Goal: Task Accomplishment & Management: Manage account settings

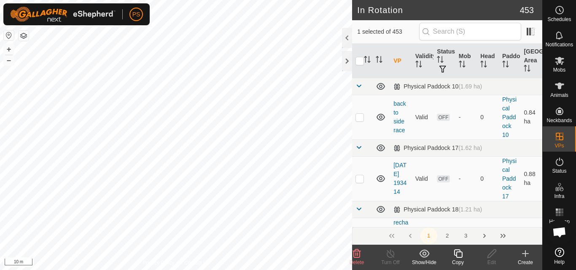
checkbox input "true"
checkbox input "false"
checkbox input "true"
checkbox input "false"
checkbox input "true"
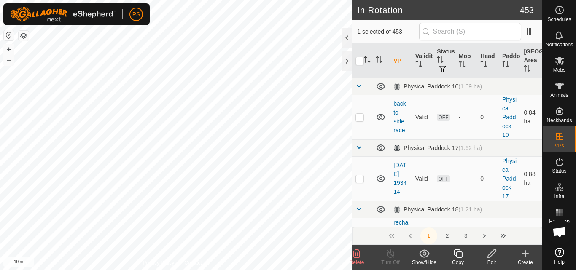
checkbox input "false"
checkbox input "true"
checkbox input "false"
checkbox input "true"
checkbox input "false"
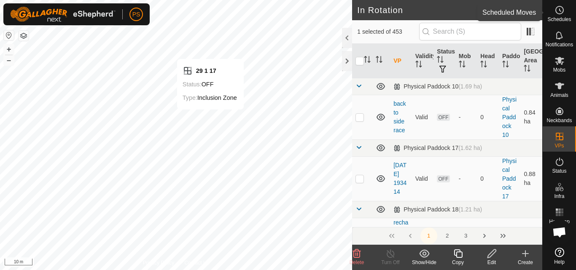
click at [561, 11] on icon at bounding box center [560, 10] width 1 height 3
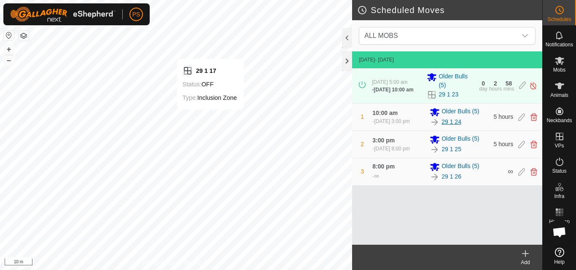
click at [450, 124] on link "29 1 24" at bounding box center [452, 122] width 20 height 9
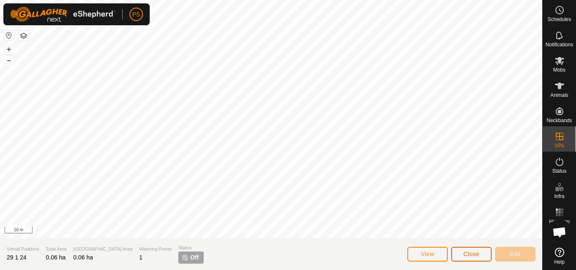
click at [479, 257] on span "Close" at bounding box center [472, 254] width 16 height 7
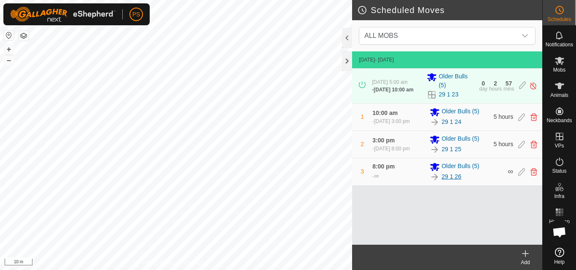
click at [453, 181] on link "29 1 26" at bounding box center [452, 177] width 20 height 9
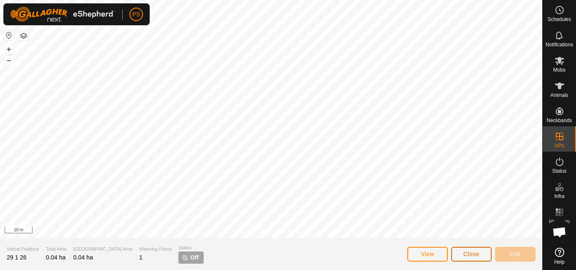
click at [477, 254] on span "Close" at bounding box center [472, 254] width 16 height 7
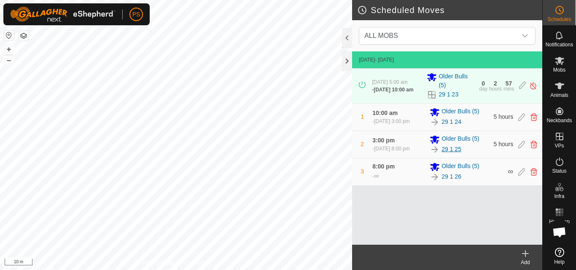
click at [456, 154] on link "29 1 25" at bounding box center [452, 149] width 20 height 9
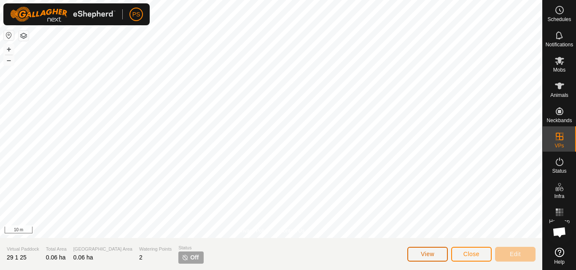
click at [435, 252] on button "View" at bounding box center [427, 254] width 40 height 15
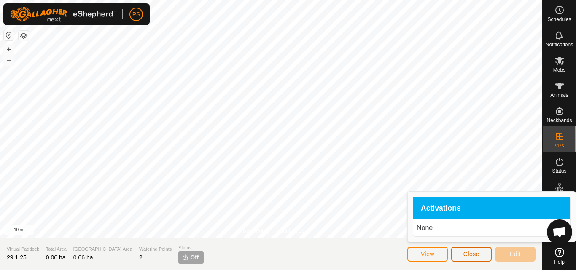
click at [478, 257] on span "Close" at bounding box center [472, 254] width 16 height 7
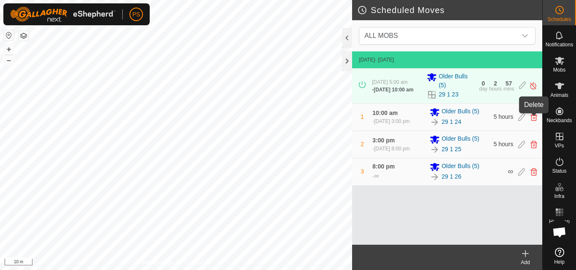
click at [534, 119] on icon at bounding box center [534, 117] width 7 height 8
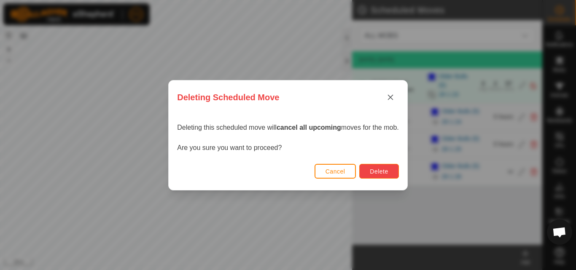
click at [388, 173] on span "Delete" at bounding box center [379, 171] width 18 height 7
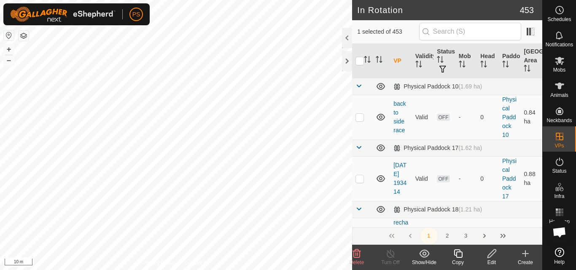
click at [493, 253] on icon at bounding box center [492, 254] width 11 height 10
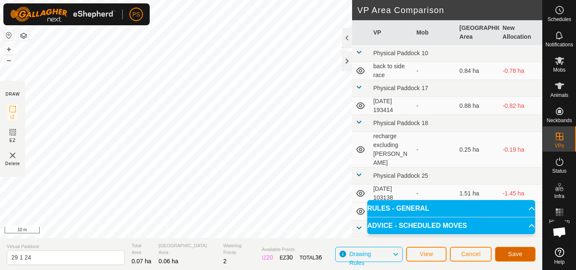
click at [519, 253] on span "Save" at bounding box center [515, 254] width 14 height 7
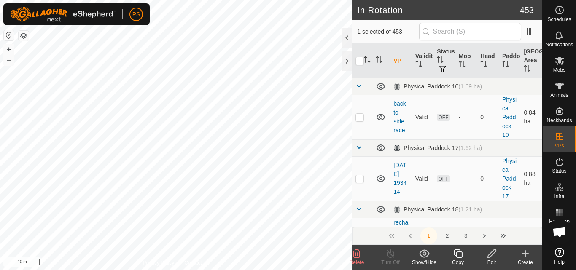
checkbox input "false"
checkbox input "true"
click at [490, 255] on icon at bounding box center [492, 254] width 11 height 10
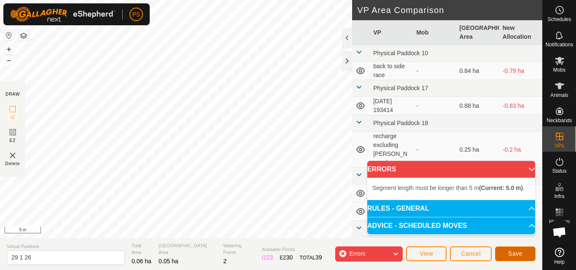
click at [515, 253] on span "Save" at bounding box center [515, 254] width 14 height 7
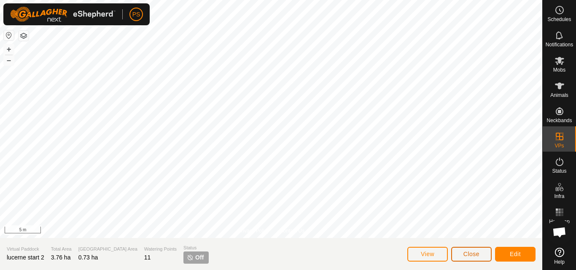
click at [477, 255] on span "Close" at bounding box center [472, 254] width 16 height 7
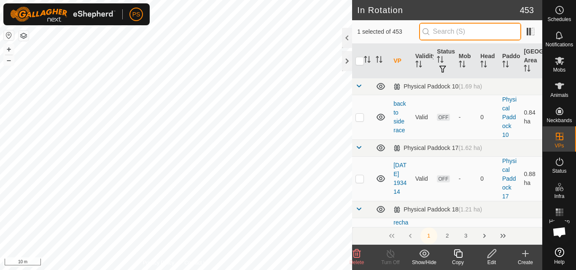
click at [466, 30] on input "text" at bounding box center [470, 32] width 102 height 18
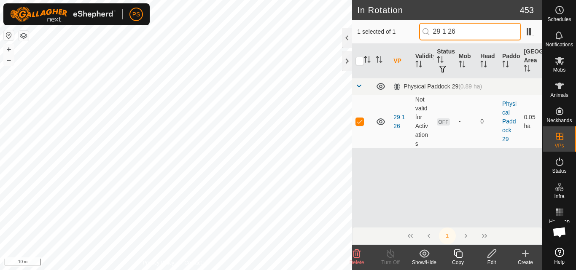
type input "29 1 26"
click at [494, 252] on icon at bounding box center [492, 254] width 11 height 10
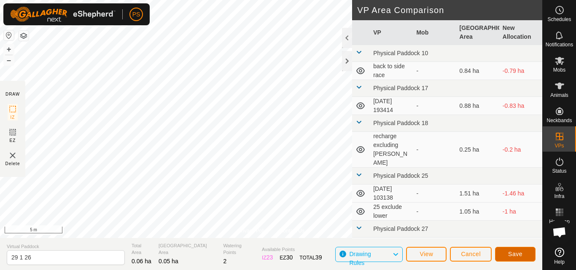
click at [518, 255] on span "Save" at bounding box center [515, 254] width 14 height 7
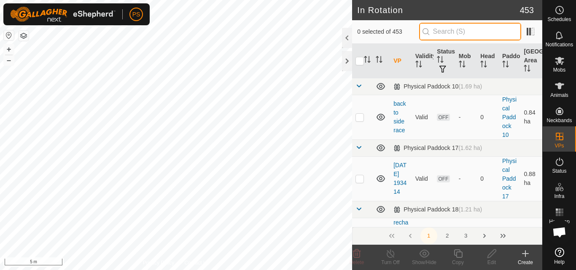
click at [448, 32] on input "text" at bounding box center [470, 32] width 102 height 18
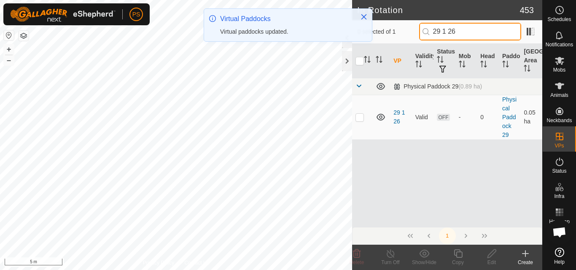
drag, startPoint x: 470, startPoint y: 34, endPoint x: 428, endPoint y: 31, distance: 42.3
click at [428, 31] on p-iconfield "29 1 26" at bounding box center [470, 32] width 102 height 18
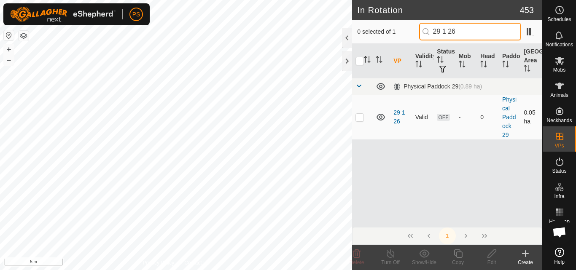
type input "29 1 26"
click at [358, 118] on p-checkbox at bounding box center [360, 117] width 8 height 7
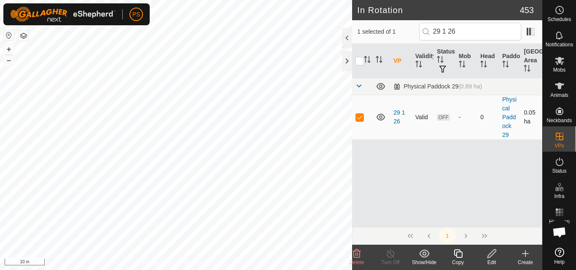
click at [358, 117] on p-checkbox at bounding box center [360, 117] width 8 height 7
checkbox input "false"
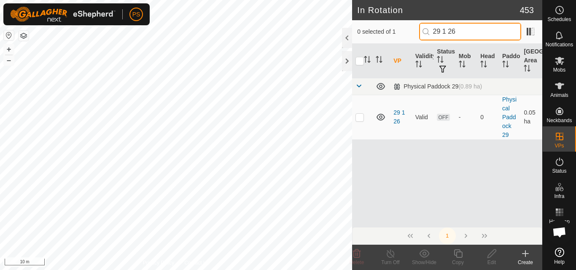
click at [471, 31] on input "29 1 26" at bounding box center [470, 32] width 102 height 18
type input "29 1 25"
click at [361, 119] on p-checkbox at bounding box center [360, 117] width 8 height 7
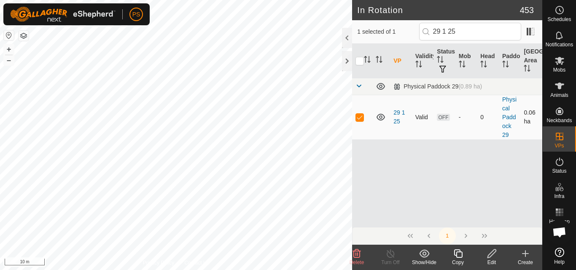
click at [359, 119] on p-checkbox at bounding box center [360, 117] width 8 height 7
checkbox input "false"
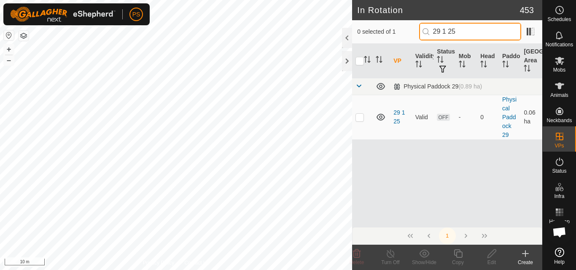
click at [483, 31] on input "29 1 25" at bounding box center [470, 32] width 102 height 18
type input "29 1 24"
click at [361, 117] on p-checkbox at bounding box center [360, 117] width 8 height 7
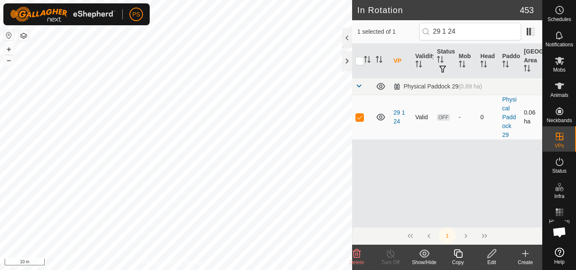
click at [361, 117] on p-checkbox at bounding box center [360, 117] width 8 height 7
checkbox input "false"
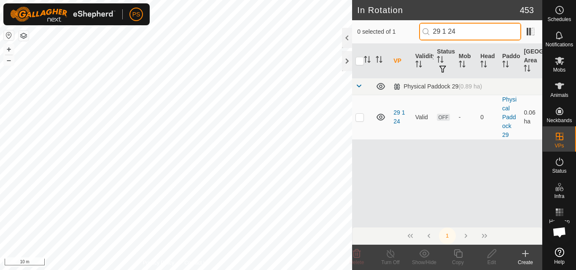
click at [491, 33] on input "29 1 24" at bounding box center [470, 32] width 102 height 18
type input "29 1 25"
click at [358, 117] on p-checkbox at bounding box center [360, 117] width 8 height 7
checkbox input "true"
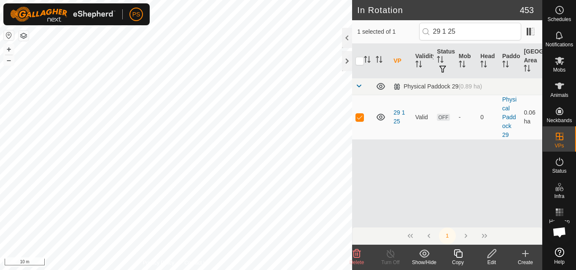
click at [495, 253] on icon at bounding box center [492, 254] width 8 height 8
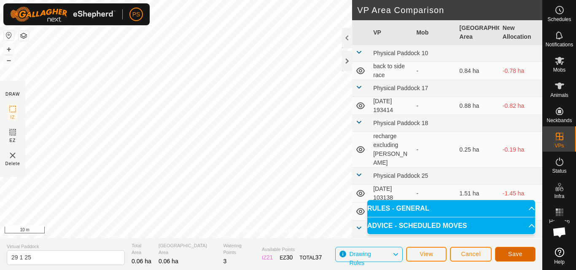
click at [517, 253] on span "Save" at bounding box center [515, 254] width 14 height 7
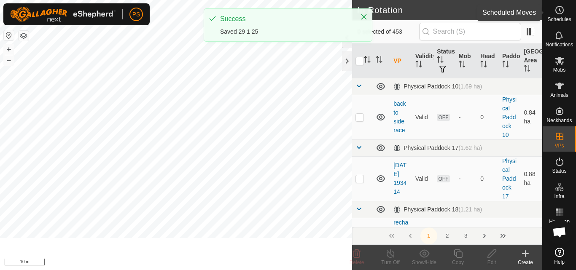
click at [558, 11] on icon at bounding box center [560, 10] width 10 height 10
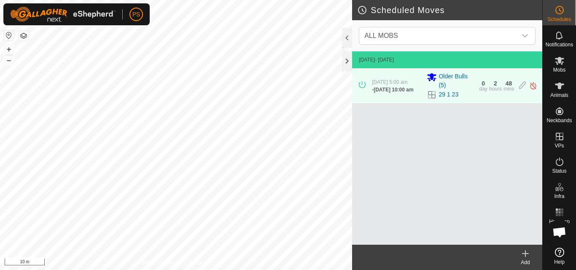
click at [526, 256] on icon at bounding box center [526, 254] width 0 height 6
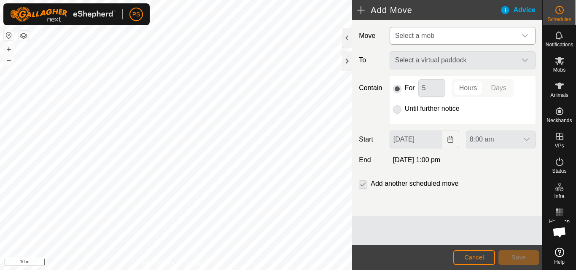
click at [523, 36] on icon "dropdown trigger" at bounding box center [525, 35] width 7 height 7
click at [460, 34] on span "Select a mob" at bounding box center [454, 35] width 125 height 17
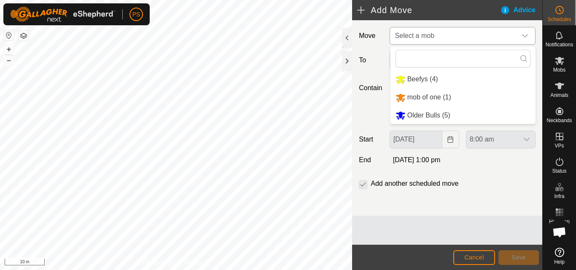
click at [438, 118] on li "Older Bulls (5)" at bounding box center [463, 115] width 145 height 17
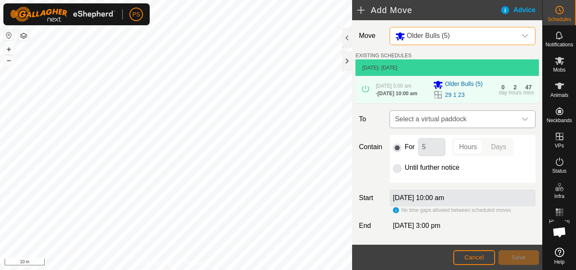
click at [517, 125] on div "dropdown trigger" at bounding box center [525, 119] width 17 height 17
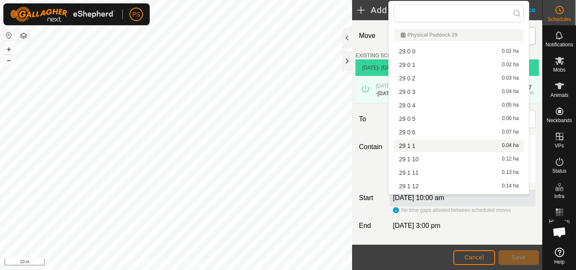
scroll to position [253, 0]
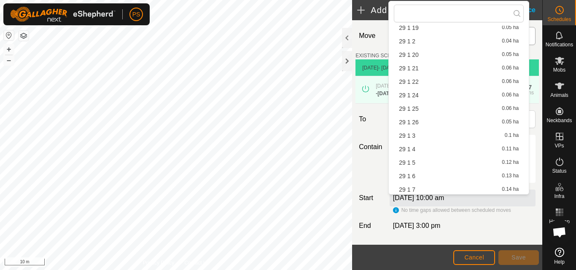
click at [417, 94] on li "29 1 24 0.06 ha" at bounding box center [459, 95] width 130 height 13
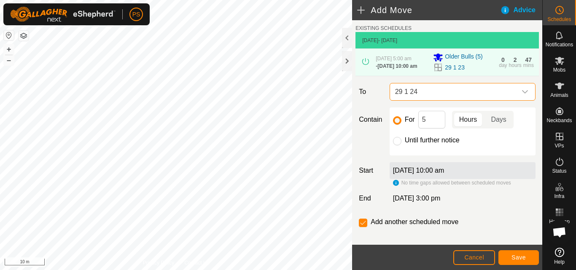
scroll to position [39, 0]
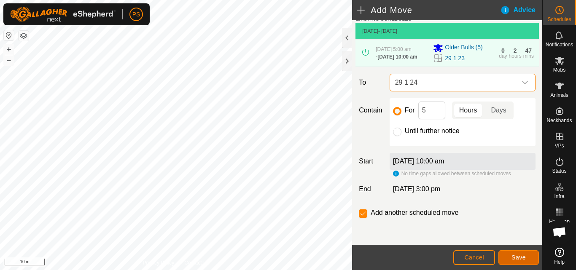
click at [523, 258] on span "Save" at bounding box center [519, 257] width 14 height 7
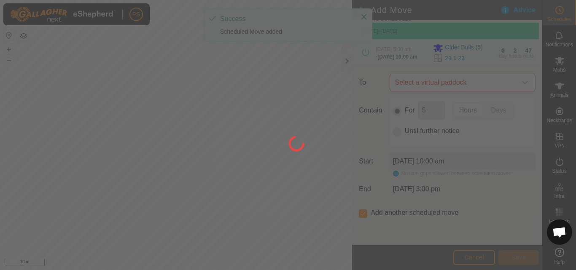
scroll to position [0, 0]
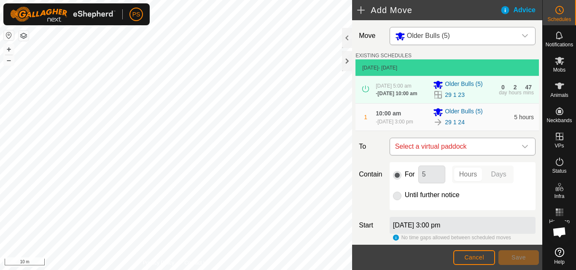
click at [522, 150] on icon "dropdown trigger" at bounding box center [525, 146] width 7 height 7
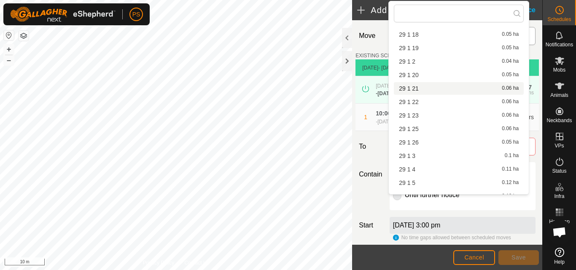
scroll to position [253, 0]
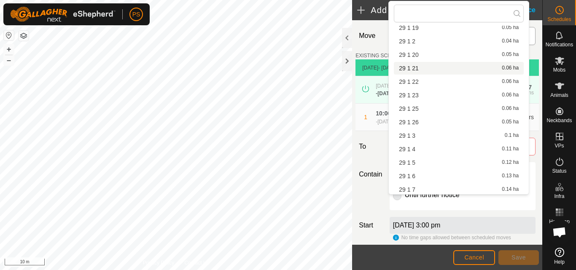
click at [416, 107] on span "29 1 25" at bounding box center [409, 109] width 20 height 6
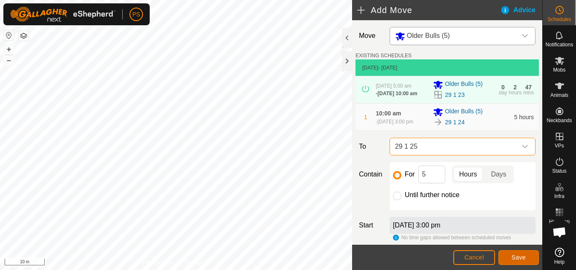
click at [523, 259] on span "Save" at bounding box center [519, 257] width 14 height 7
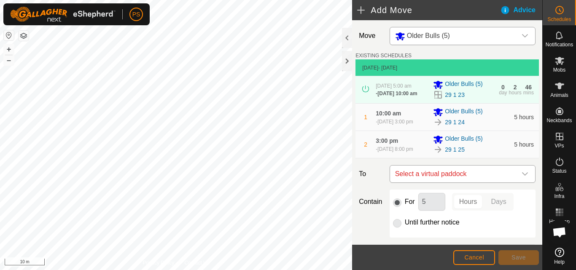
click at [522, 178] on icon "dropdown trigger" at bounding box center [525, 174] width 7 height 7
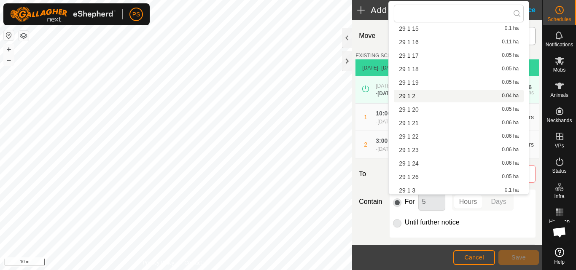
scroll to position [211, 0]
click at [414, 163] on span "29 1 26" at bounding box center [409, 165] width 20 height 6
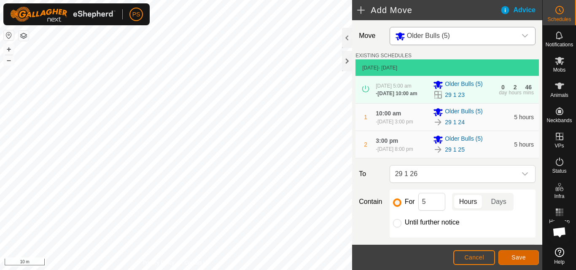
click at [522, 256] on span "Save" at bounding box center [519, 257] width 14 height 7
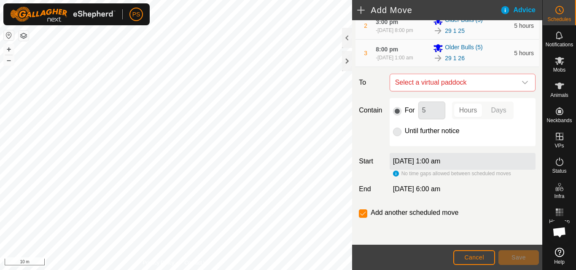
scroll to position [133, 0]
click at [480, 257] on span "Cancel" at bounding box center [474, 257] width 20 height 7
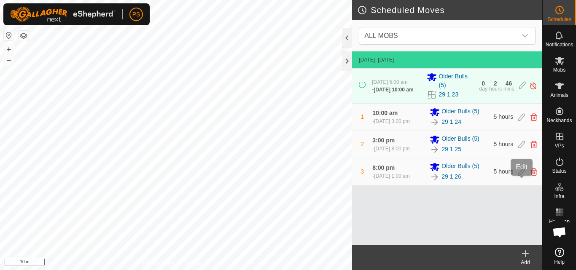
click at [523, 176] on icon at bounding box center [521, 172] width 7 height 8
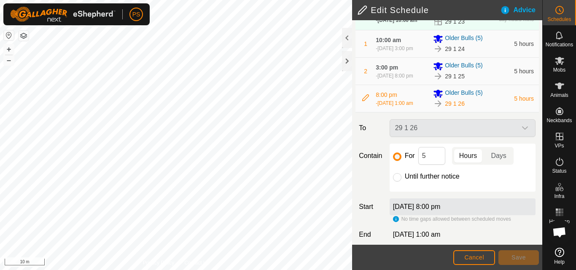
scroll to position [96, 0]
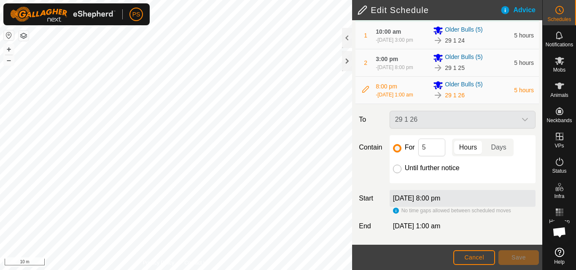
click at [395, 170] on input "Until further notice" at bounding box center [397, 169] width 8 height 8
radio input "true"
click at [521, 257] on span "Save" at bounding box center [519, 257] width 14 height 7
